Goal: Find contact information: Find contact information

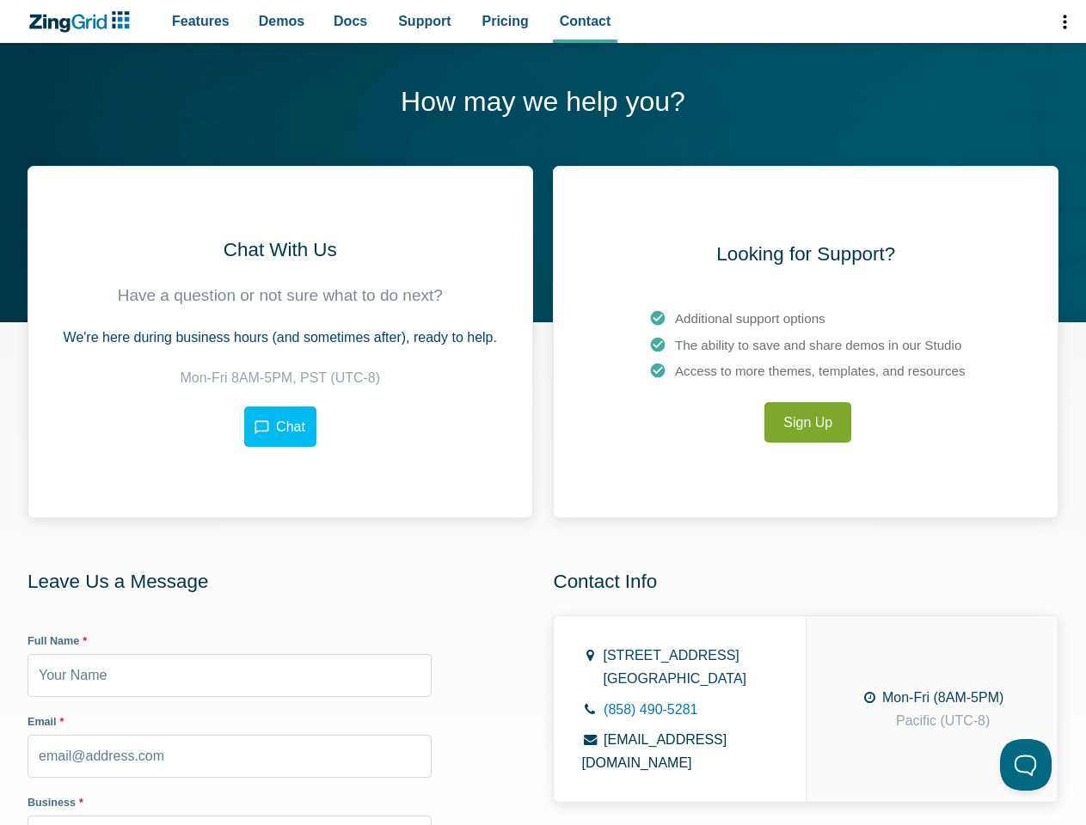
click at [542, 413] on div "Chat With Us Have a question or not sure what to do next? We're here during bus…" at bounding box center [543, 671] width 1031 height 1010
click at [1063, 21] on span "App Header" at bounding box center [1064, 21] width 44 height 43
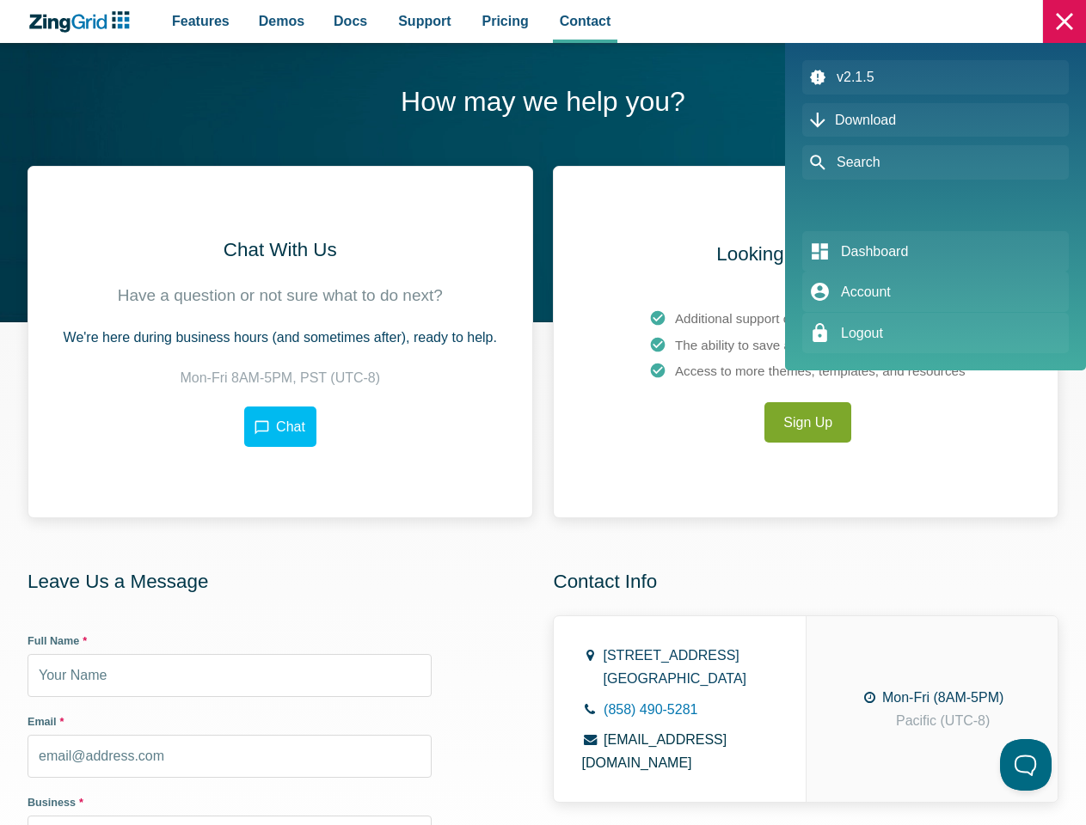
click at [279, 426] on div "App Header" at bounding box center [543, 412] width 1086 height 825
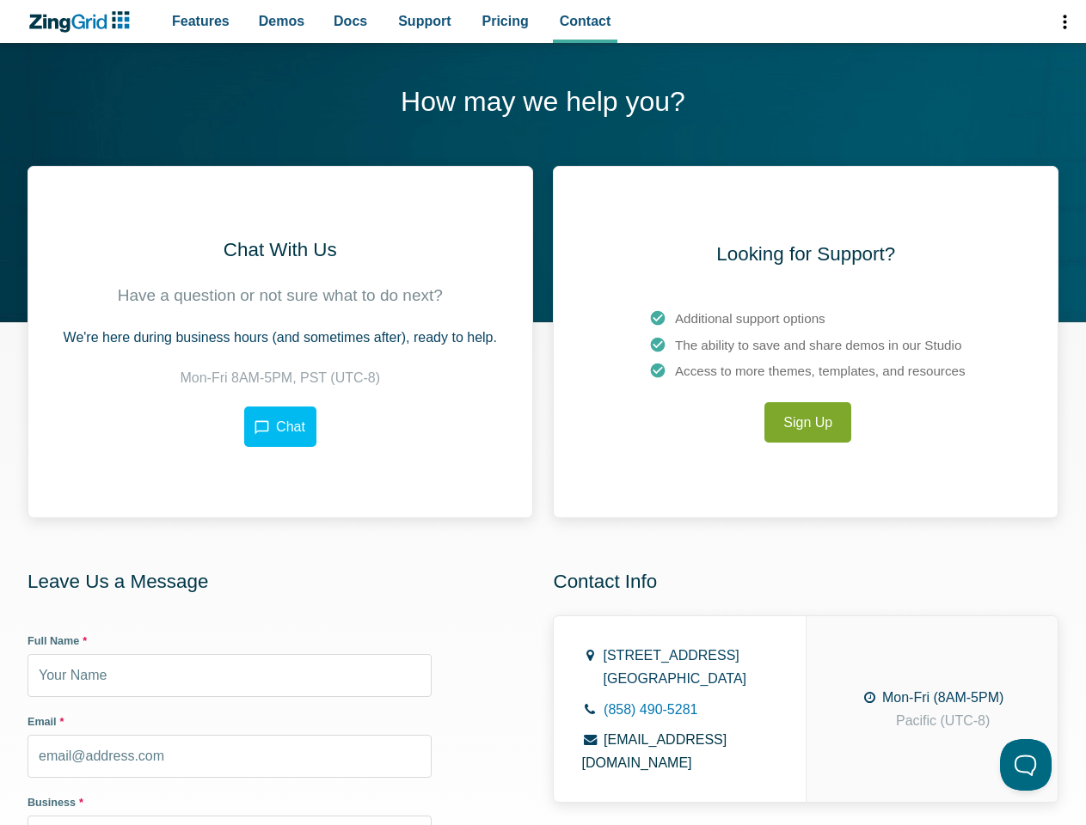
click at [1026, 765] on button at bounding box center [1026, 765] width 52 height 52
